Goal: Task Accomplishment & Management: Use online tool/utility

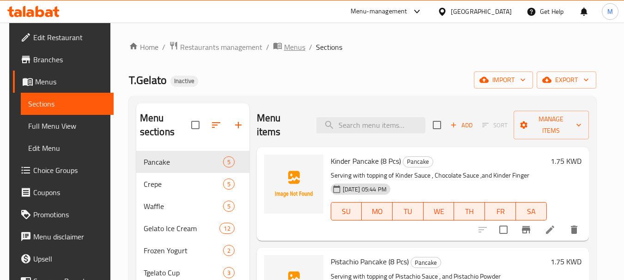
click at [293, 45] on span "Menus" at bounding box center [294, 47] width 21 height 11
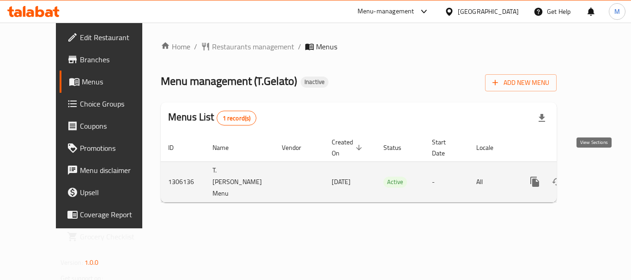
click at [601, 171] on link "enhanced table" at bounding box center [602, 182] width 22 height 22
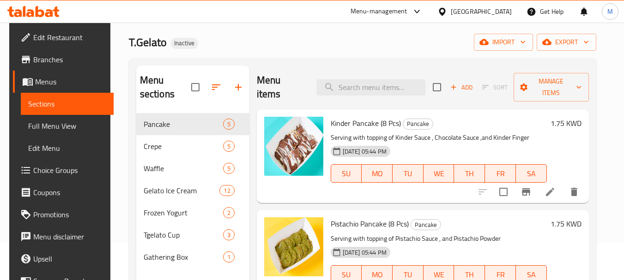
scroll to position [37, 0]
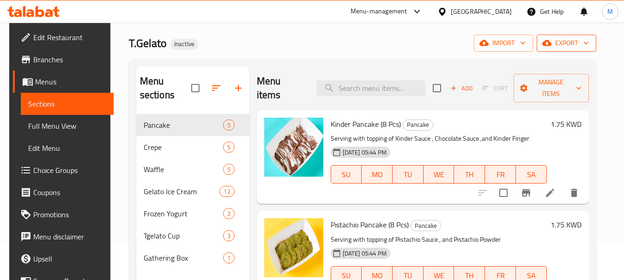
click at [577, 51] on button "export" at bounding box center [567, 43] width 60 height 17
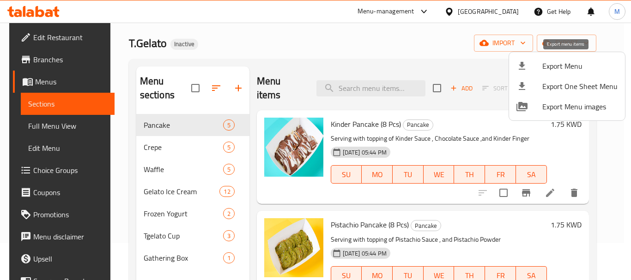
click at [558, 61] on span "Export Menu" at bounding box center [579, 66] width 75 height 11
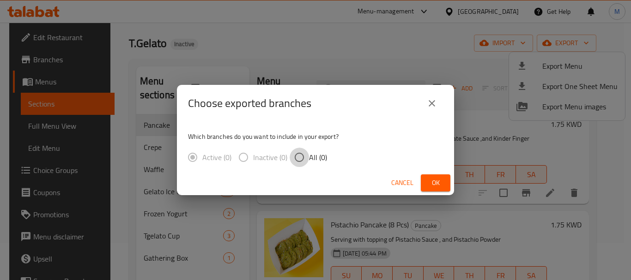
click at [297, 157] on input "All (0)" at bounding box center [299, 157] width 19 height 19
radio input "true"
click at [445, 188] on button "Ok" at bounding box center [436, 183] width 30 height 17
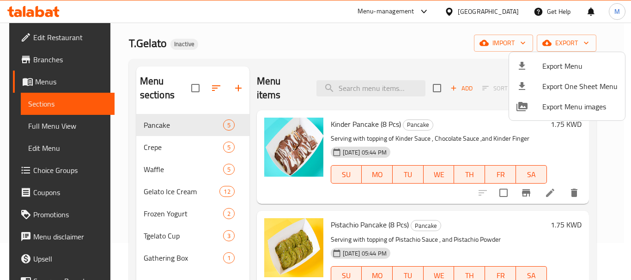
click at [61, 131] on div at bounding box center [315, 140] width 631 height 280
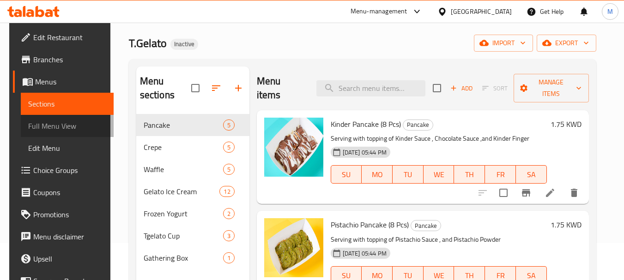
click at [59, 126] on span "Full Menu View" at bounding box center [67, 126] width 78 height 11
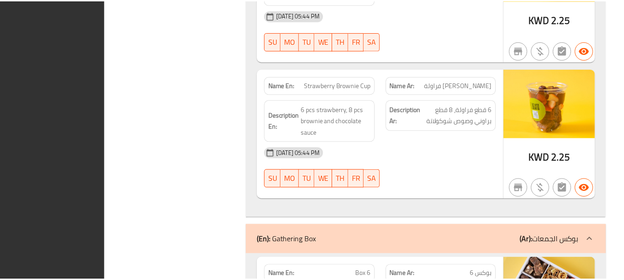
scroll to position [5616, 0]
